Goal: Transaction & Acquisition: Download file/media

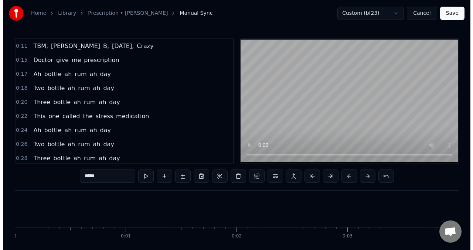
scroll to position [0, 9281]
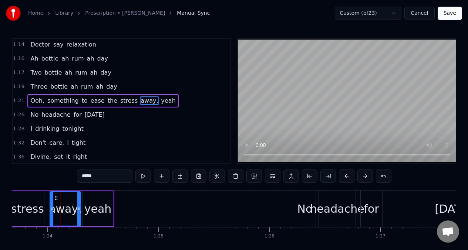
click at [103, 205] on div "yeah" at bounding box center [97, 209] width 27 height 17
type input "****"
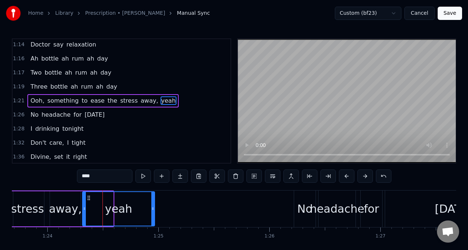
drag, startPoint x: 111, startPoint y: 206, endPoint x: 152, endPoint y: 207, distance: 41.4
click at [152, 207] on icon at bounding box center [152, 209] width 3 height 6
click at [452, 13] on button "Save" at bounding box center [449, 13] width 24 height 13
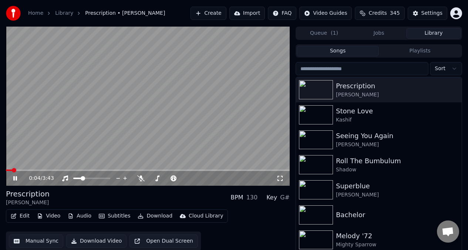
click at [98, 103] on video at bounding box center [148, 106] width 284 height 159
click at [125, 109] on video at bounding box center [148, 106] width 284 height 159
click at [108, 180] on div at bounding box center [99, 178] width 60 height 7
click at [106, 180] on div at bounding box center [99, 178] width 60 height 7
click at [106, 178] on span at bounding box center [91, 178] width 37 height 1
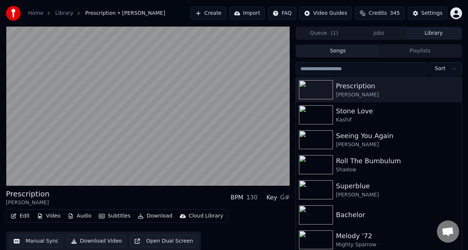
click at [92, 242] on button "Download Video" at bounding box center [96, 241] width 60 height 13
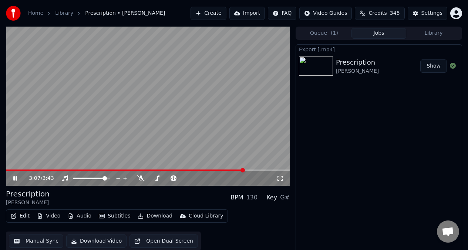
click at [149, 111] on video at bounding box center [148, 106] width 284 height 159
